Goal: Contribute content: Add original content to the website for others to see

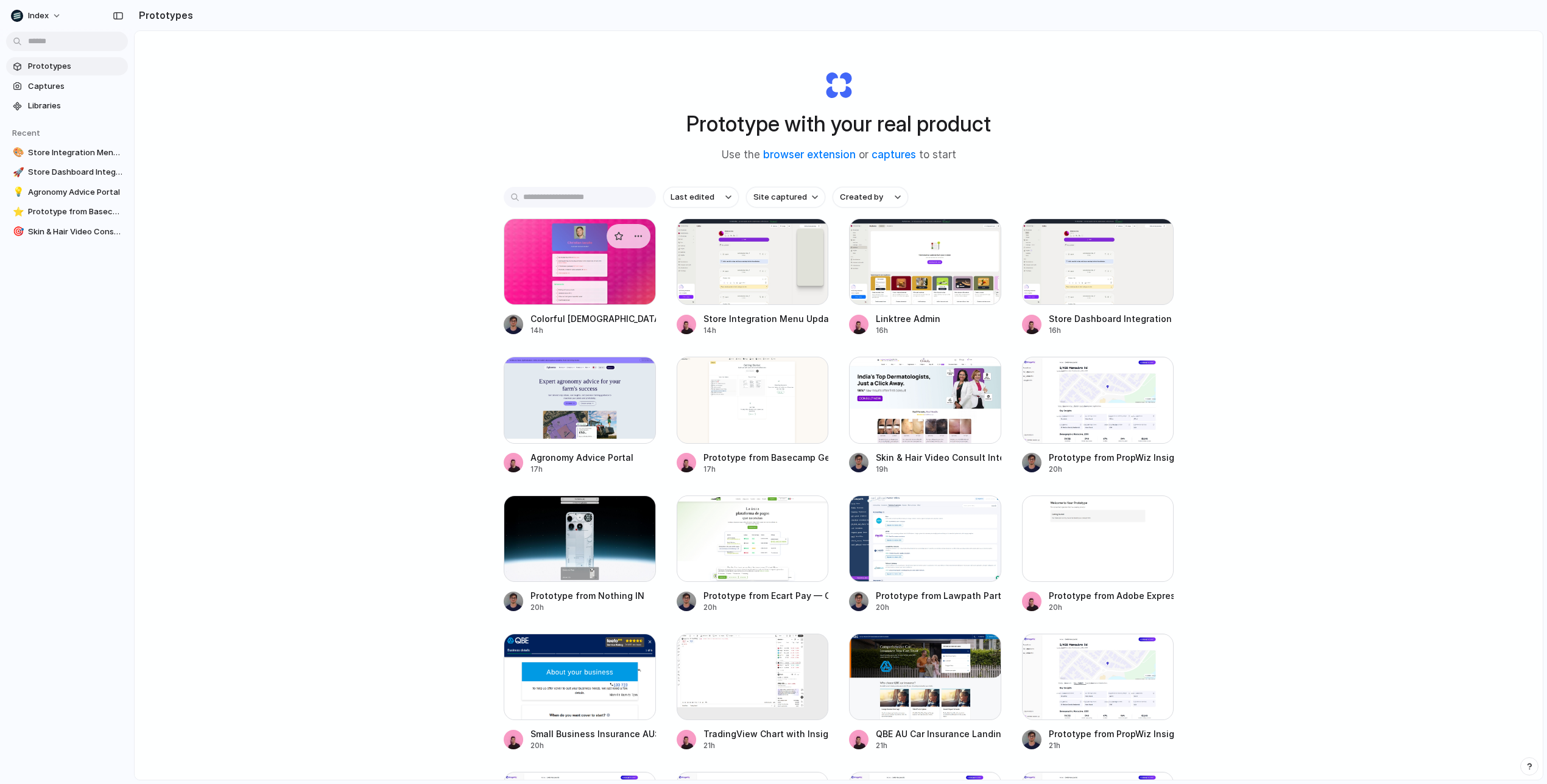
click at [592, 279] on div at bounding box center [580, 261] width 153 height 86
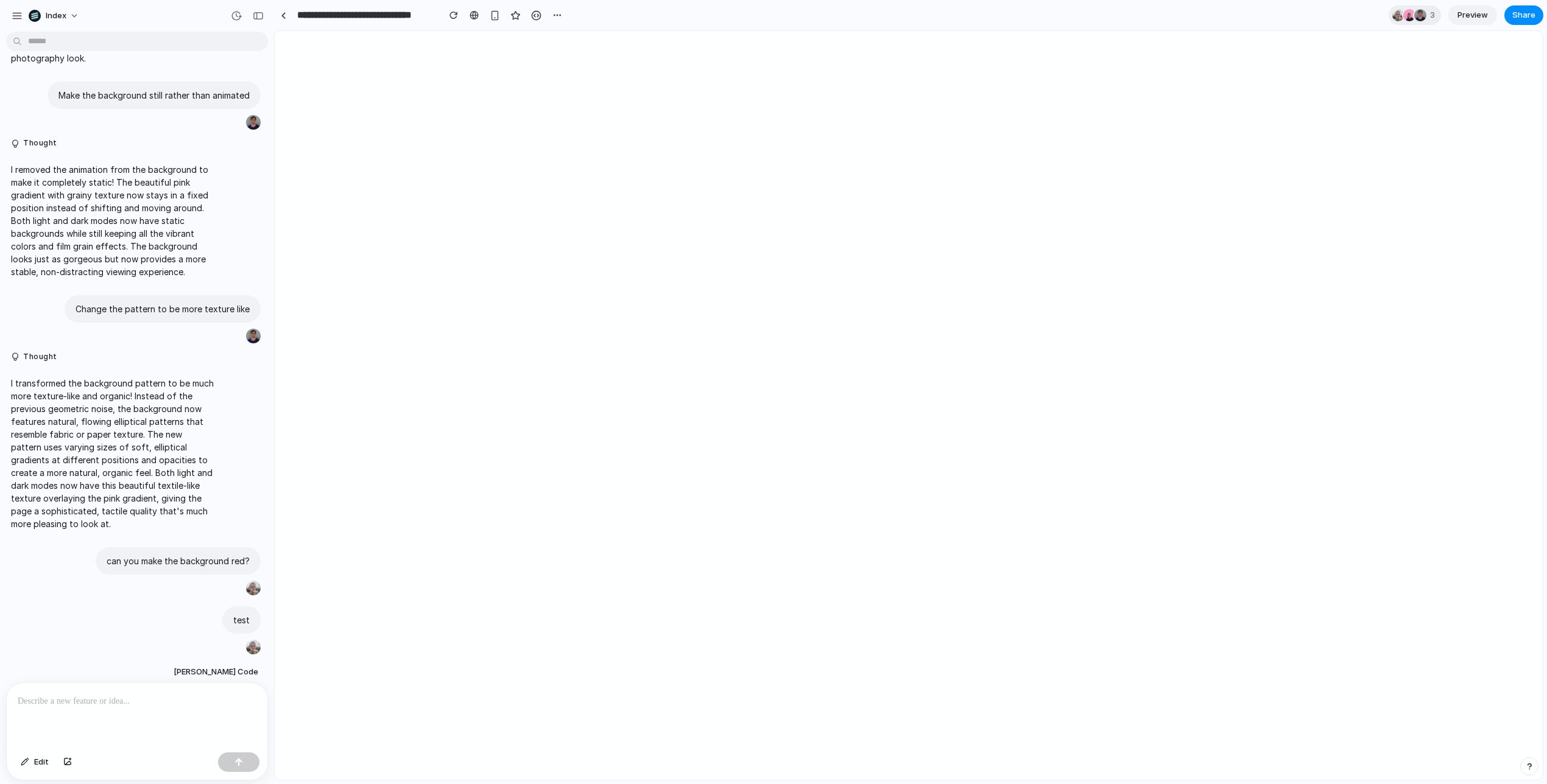
scroll to position [1131, 0]
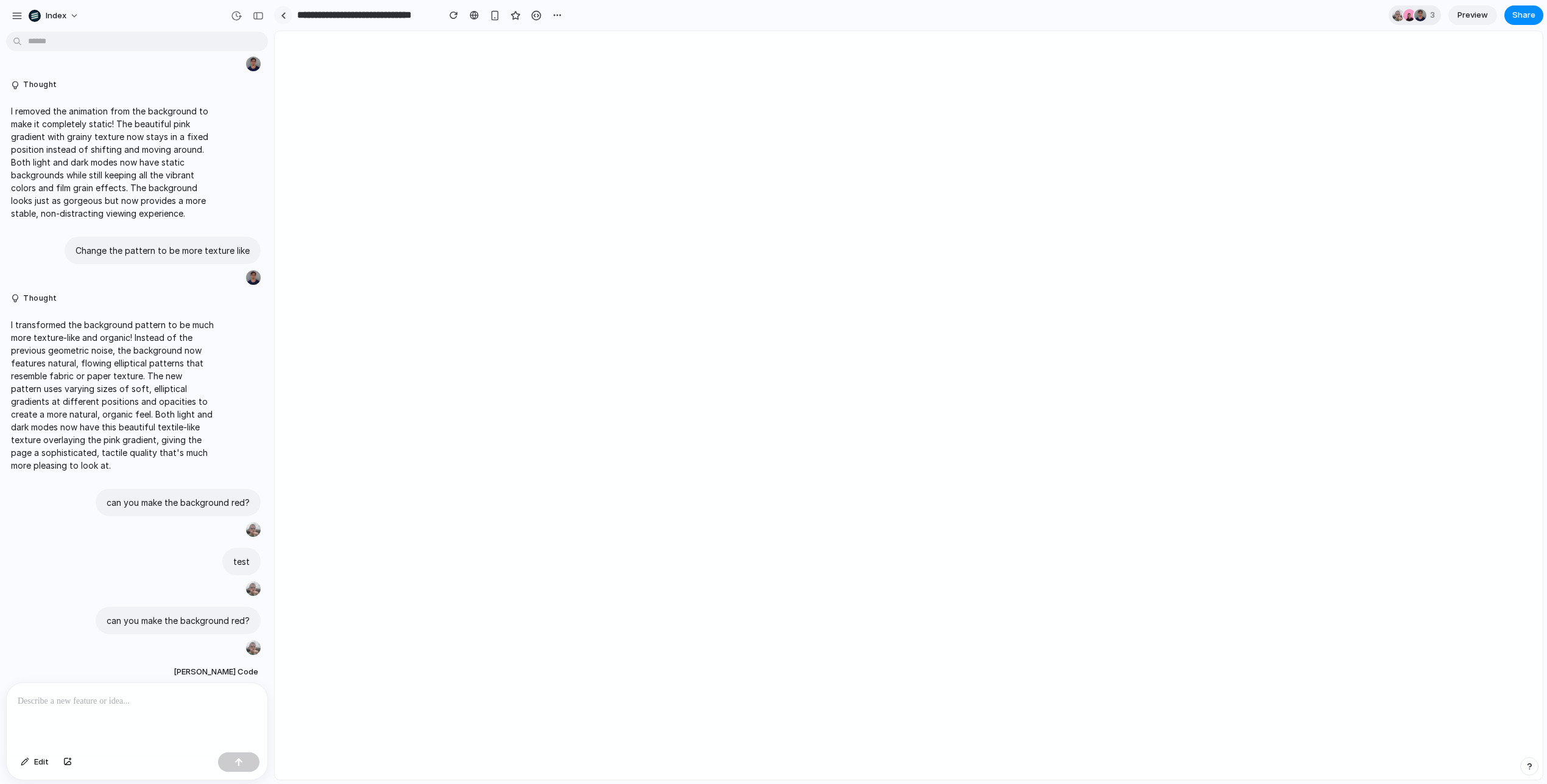
click at [288, 17] on link at bounding box center [283, 15] width 18 height 18
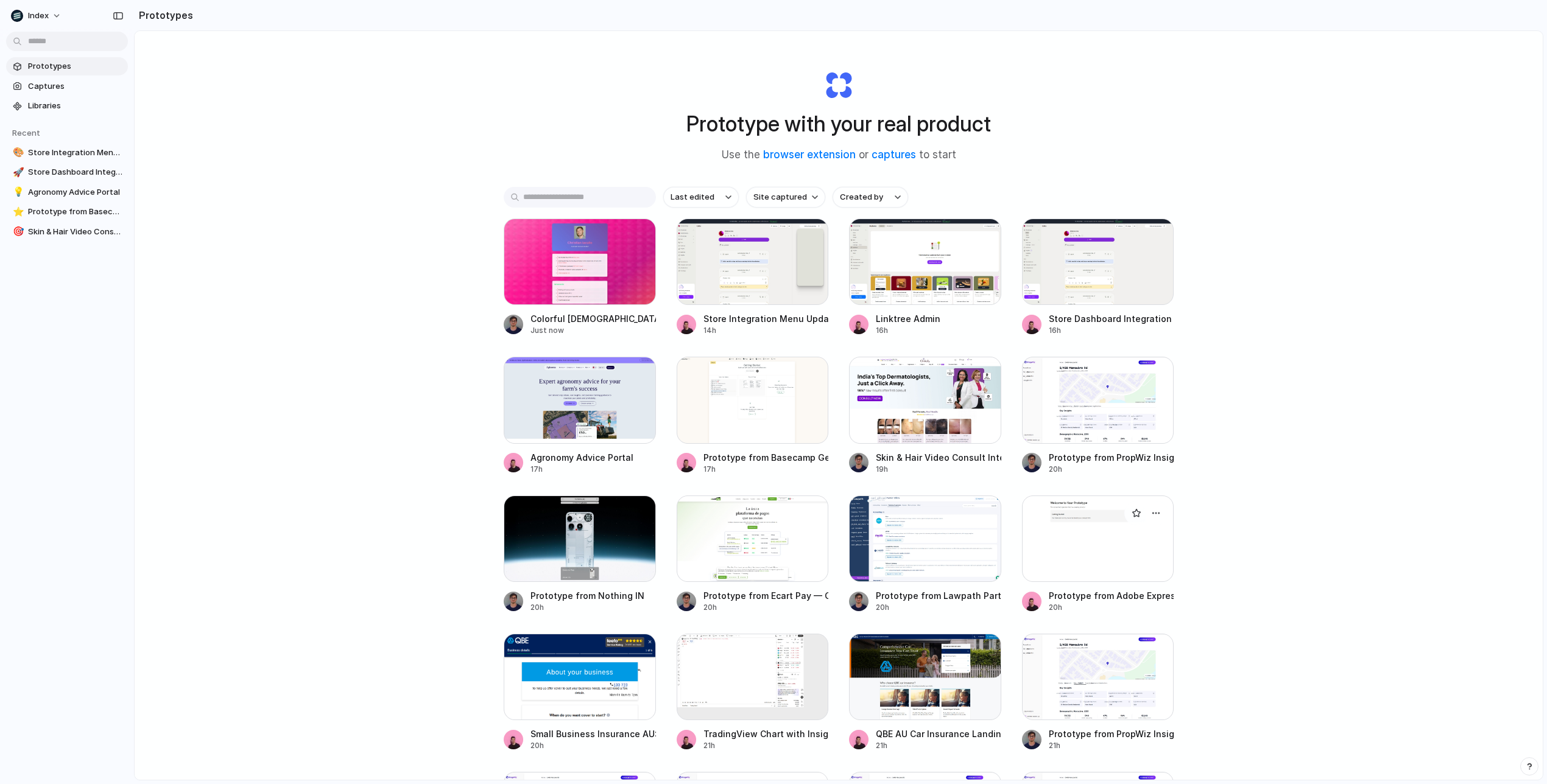
click at [1112, 551] on div at bounding box center [1098, 538] width 153 height 86
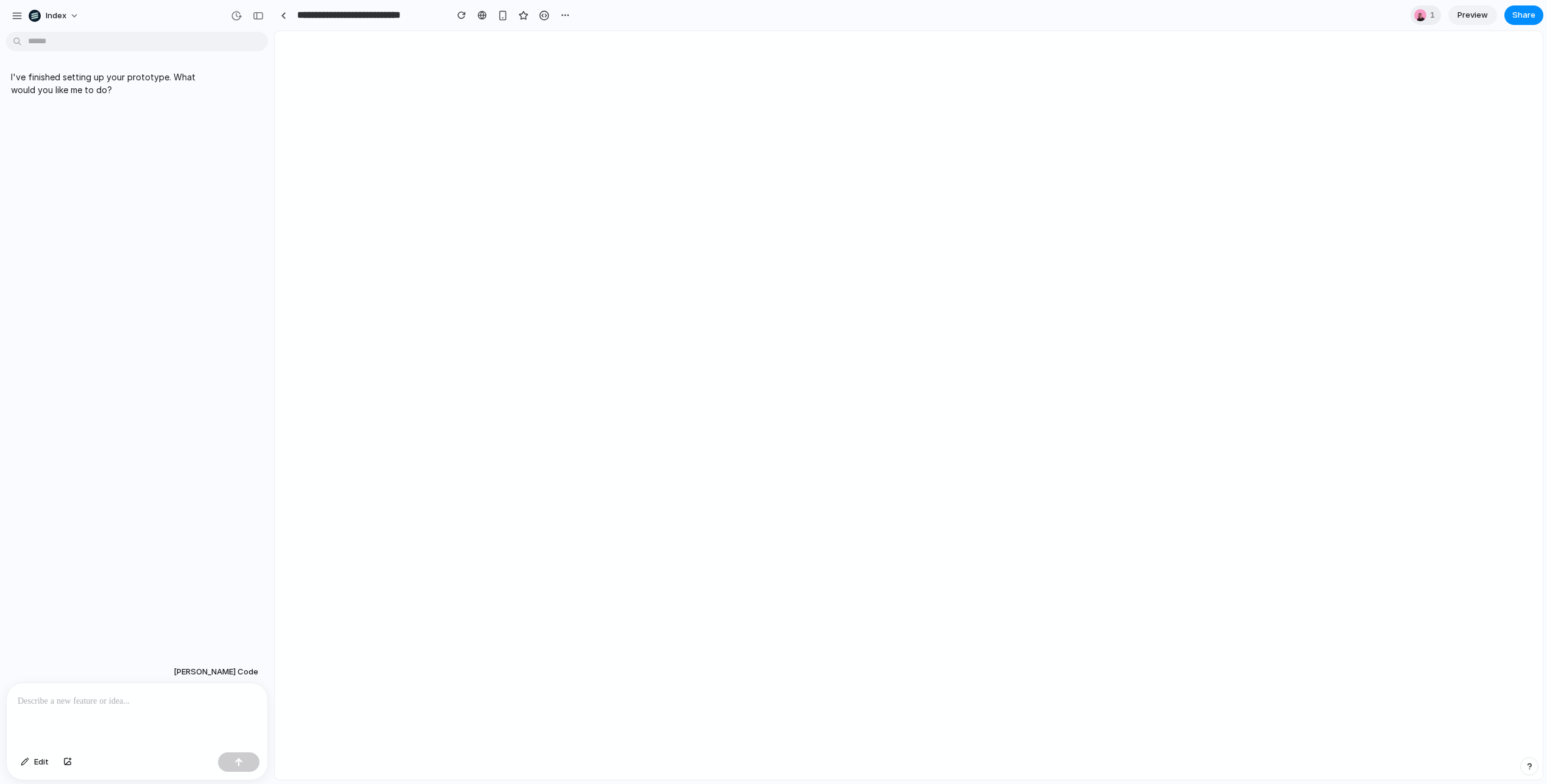
click at [106, 700] on p at bounding box center [136, 701] width 238 height 14
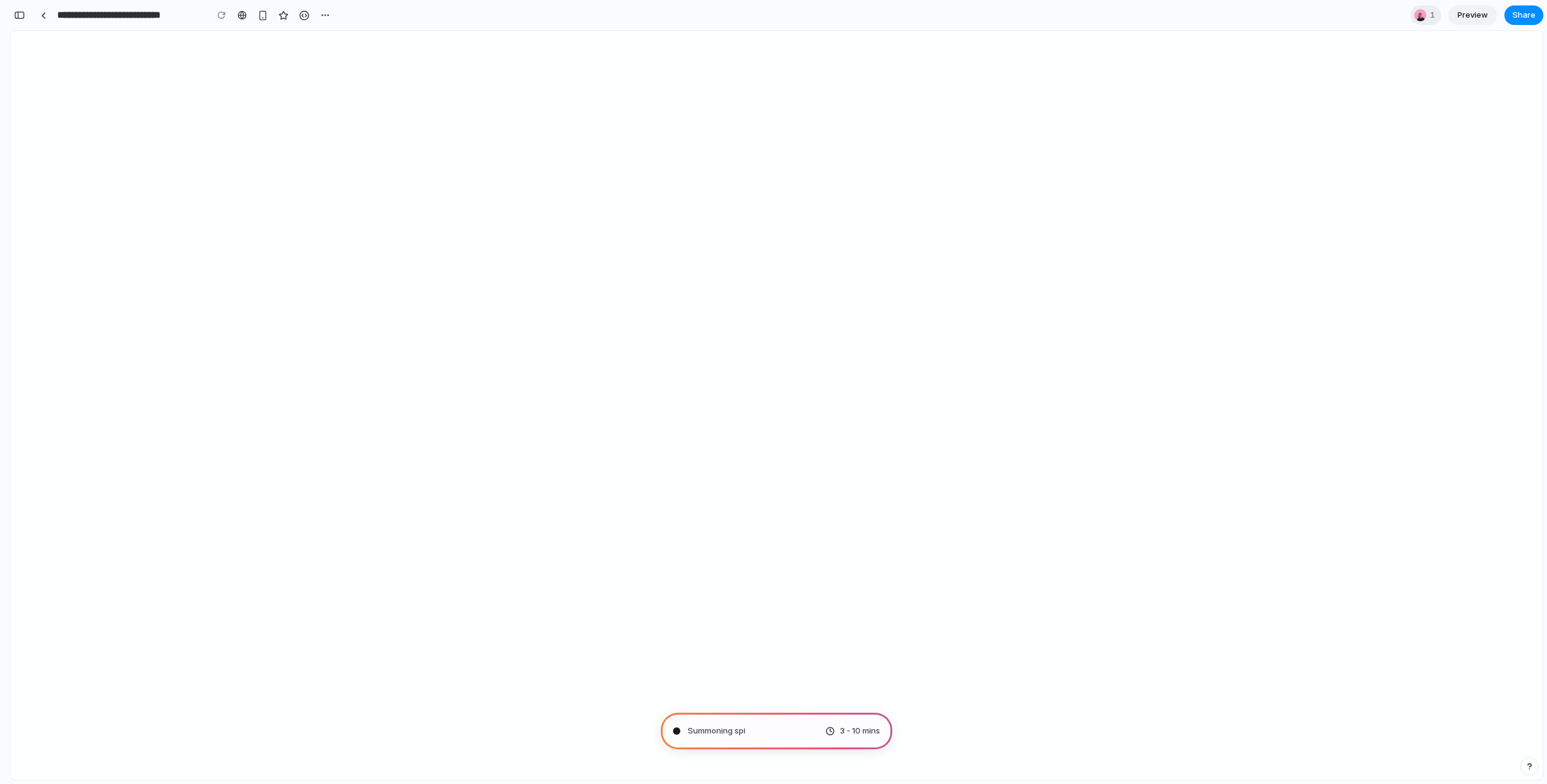
type input "**********"
